Goal: Task Accomplishment & Management: Understand process/instructions

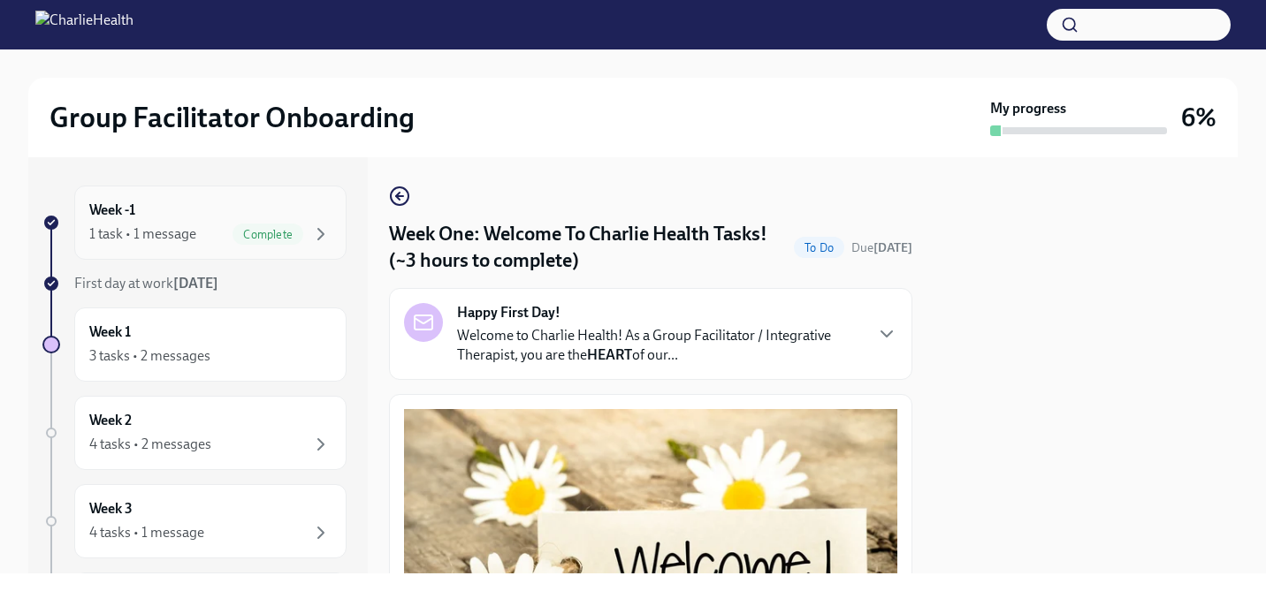
click at [229, 216] on div "Week -1 1 task • 1 message Complete" at bounding box center [210, 223] width 242 height 44
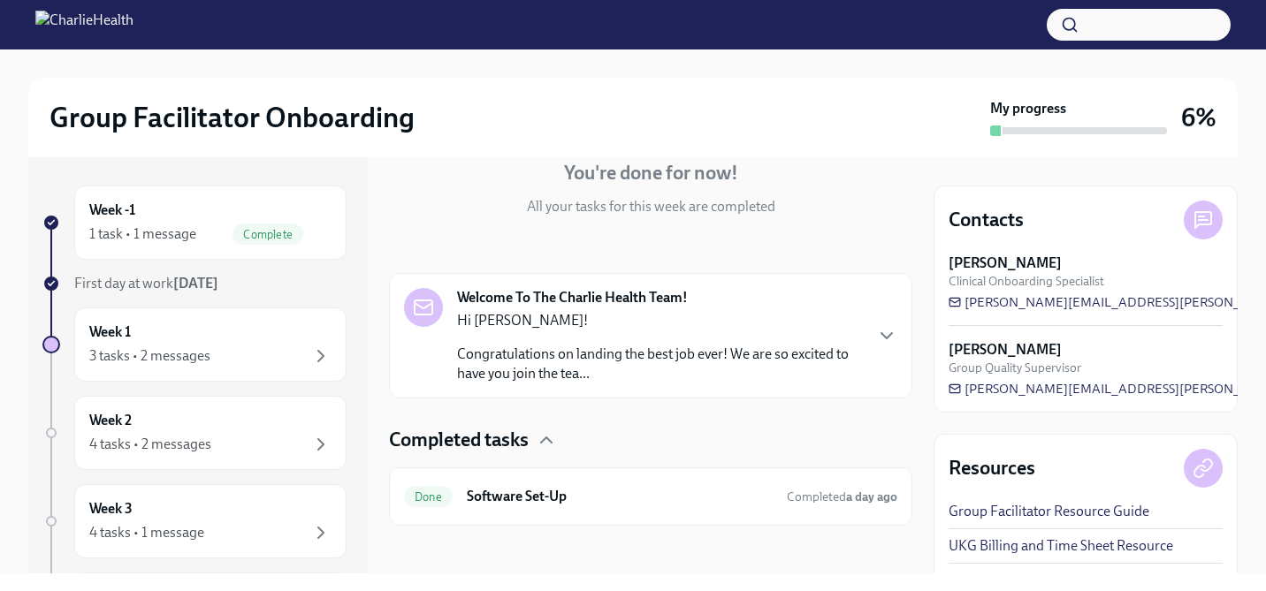
scroll to position [185, 0]
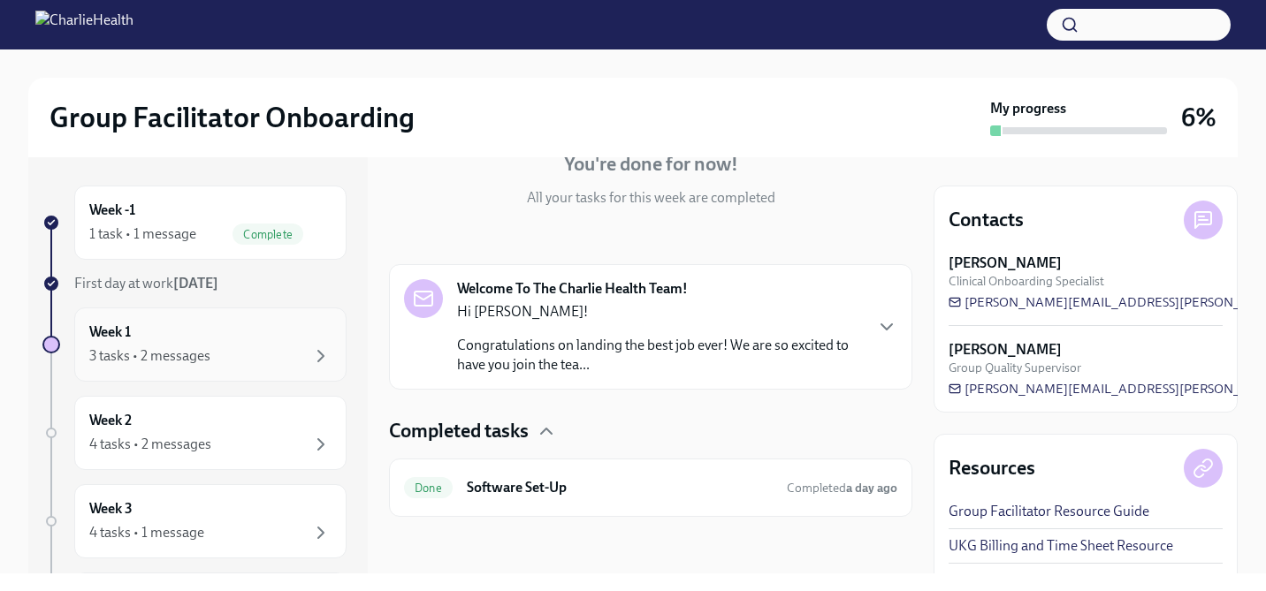
click at [167, 346] on div "3 tasks • 2 messages" at bounding box center [210, 356] width 242 height 21
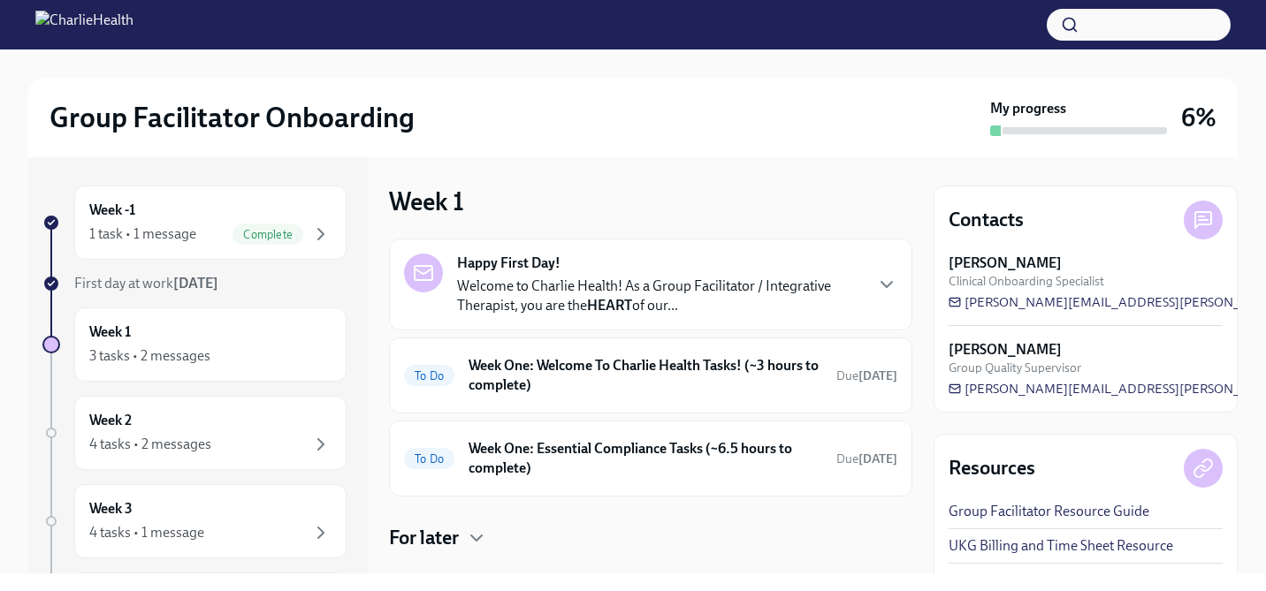
click at [742, 303] on p "Welcome to Charlie Health! As a Group Facilitator / Integrative Therapist, you …" at bounding box center [659, 296] width 405 height 39
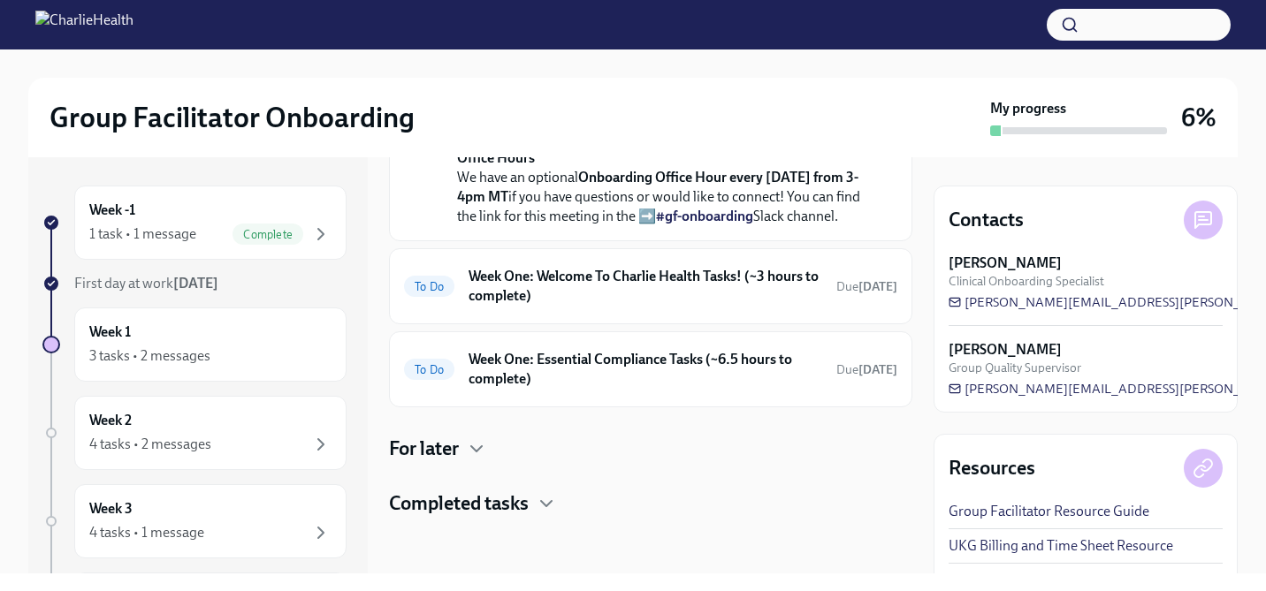
scroll to position [872, 0]
click at [723, 299] on h6 "Week One: Welcome To Charlie Health Tasks! (~3 hours to complete)" at bounding box center [645, 286] width 354 height 39
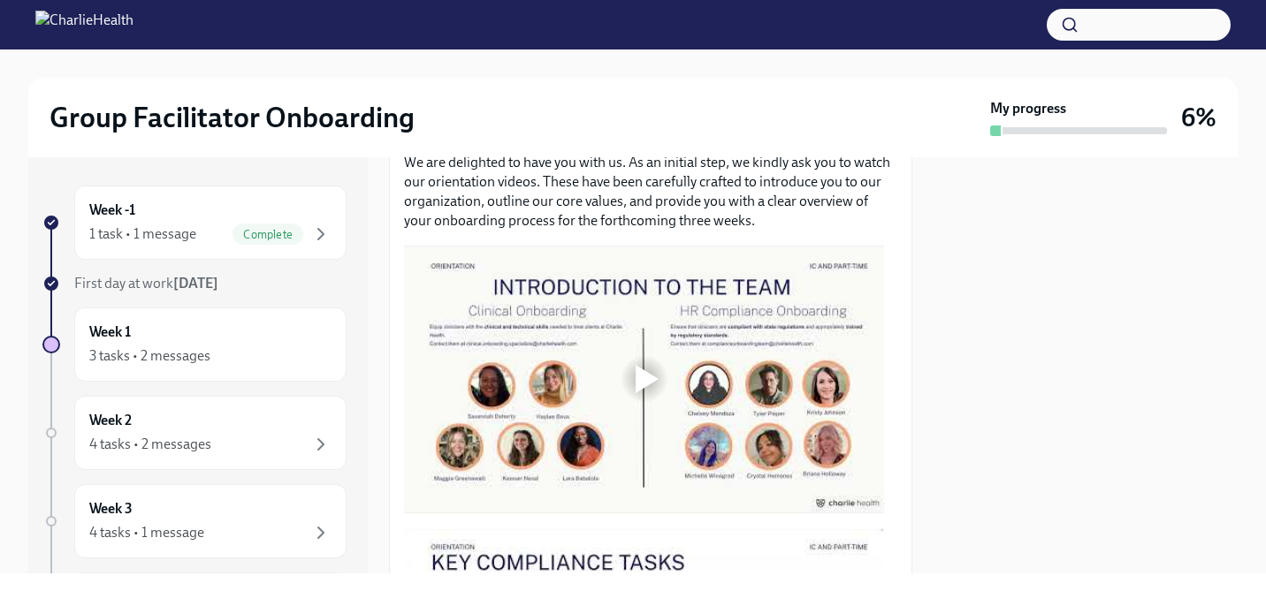
scroll to position [798, 0]
click at [647, 391] on div at bounding box center [647, 378] width 23 height 28
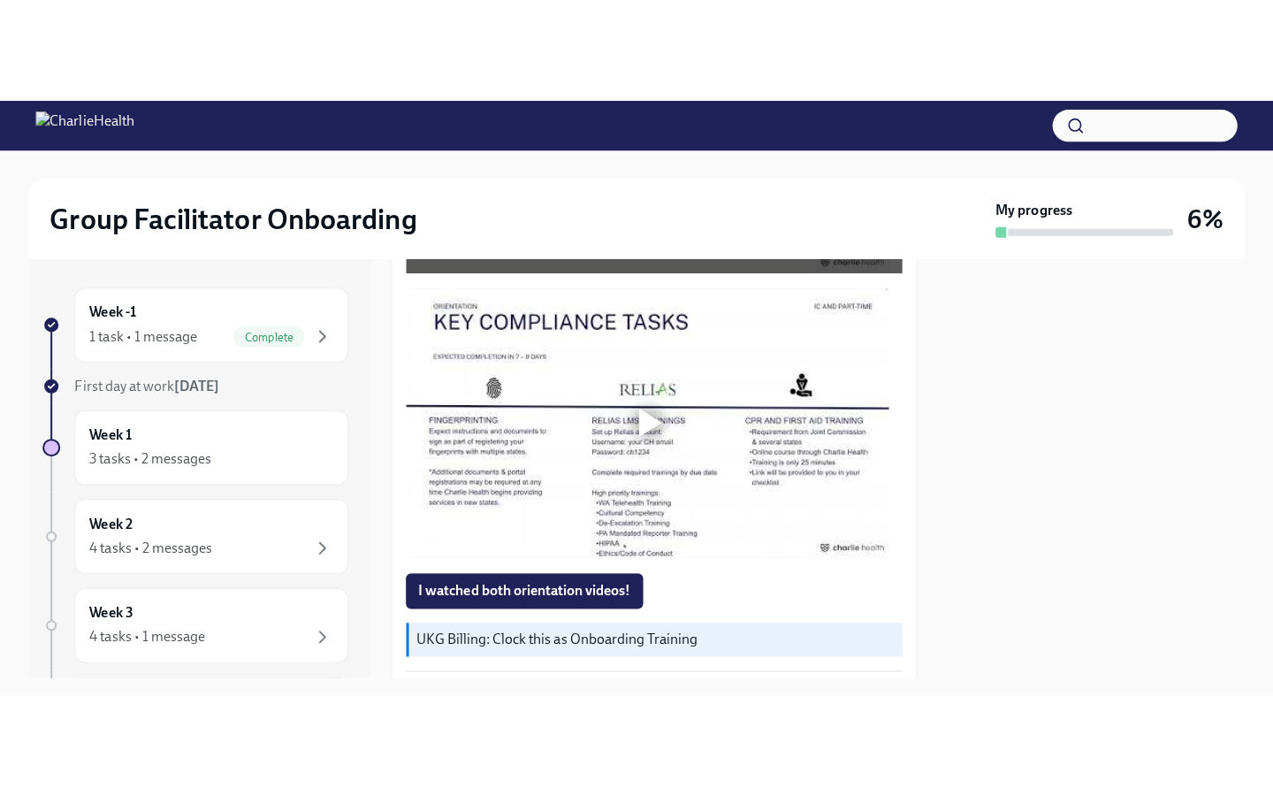
scroll to position [1153, 0]
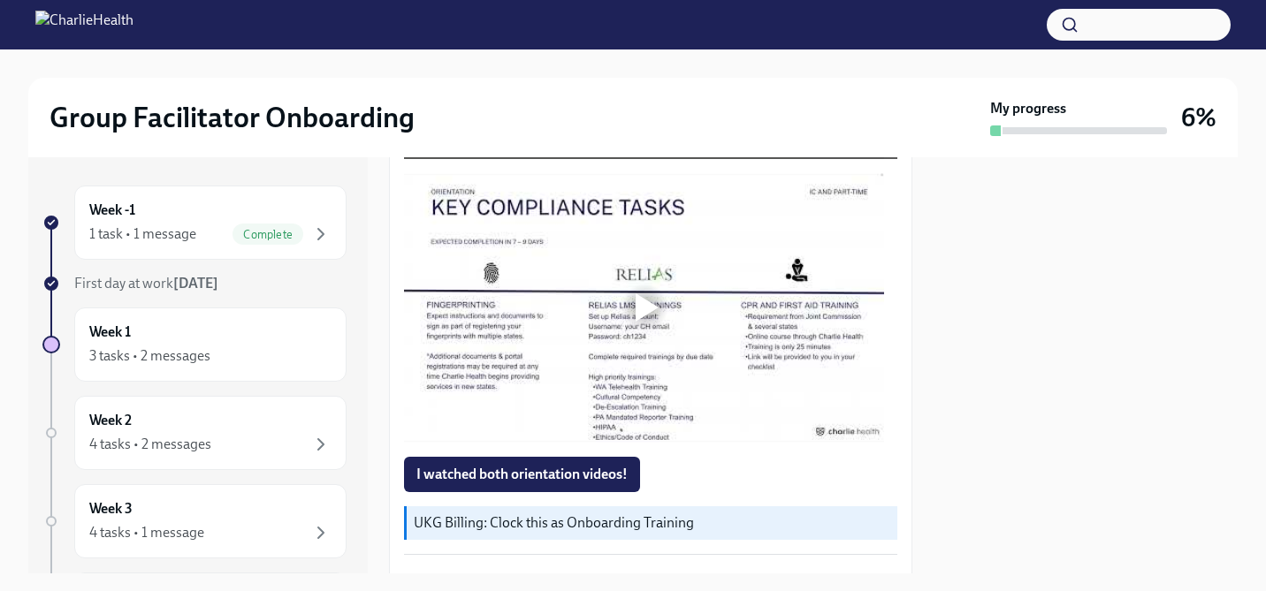
click at [640, 316] on div at bounding box center [647, 307] width 23 height 28
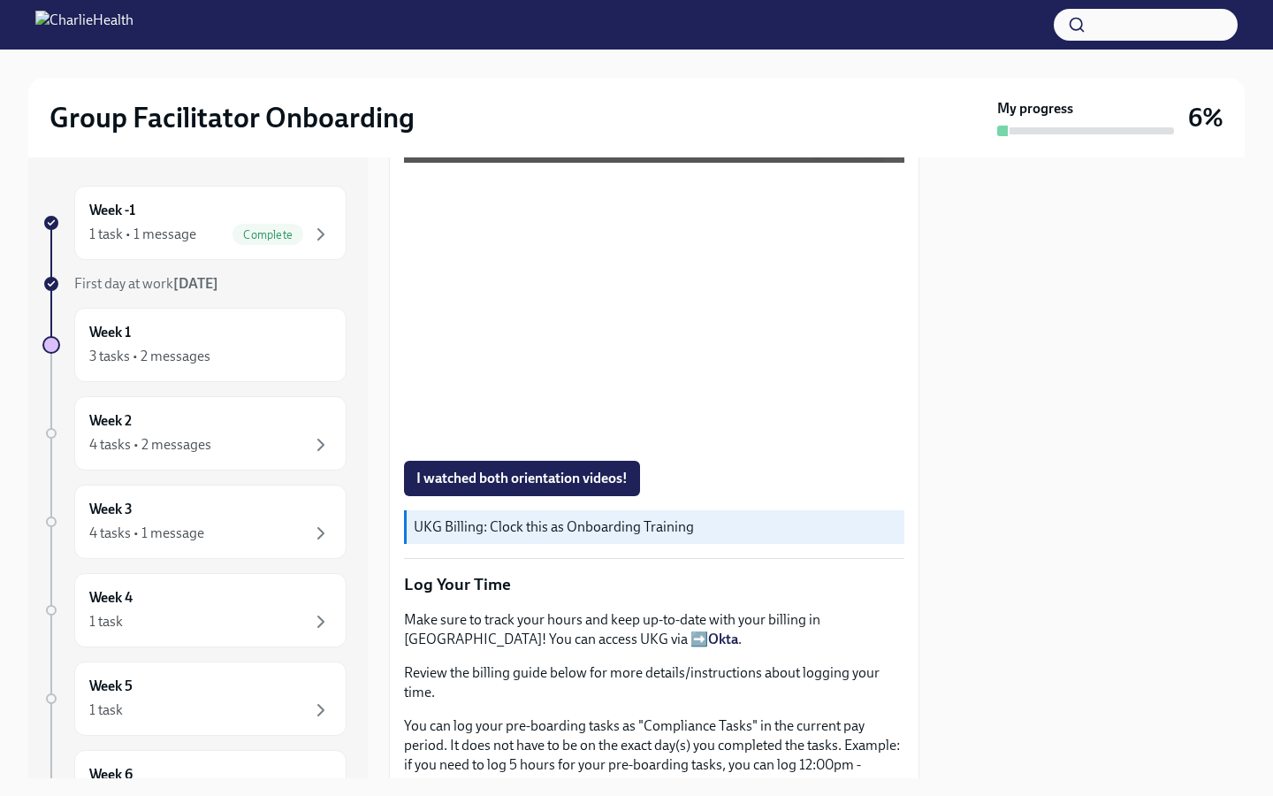
scroll to position [1137, 0]
